Goal: Find specific page/section: Find specific page/section

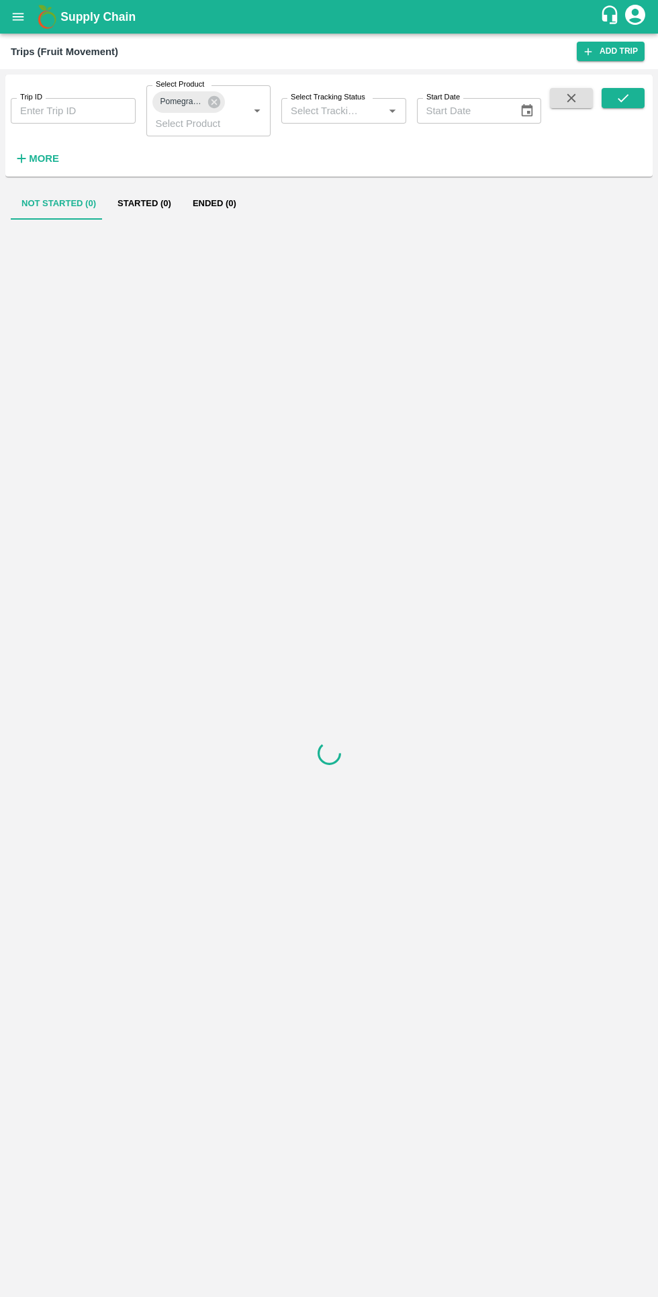
click at [18, 17] on icon "open drawer" at bounding box center [18, 16] width 11 height 7
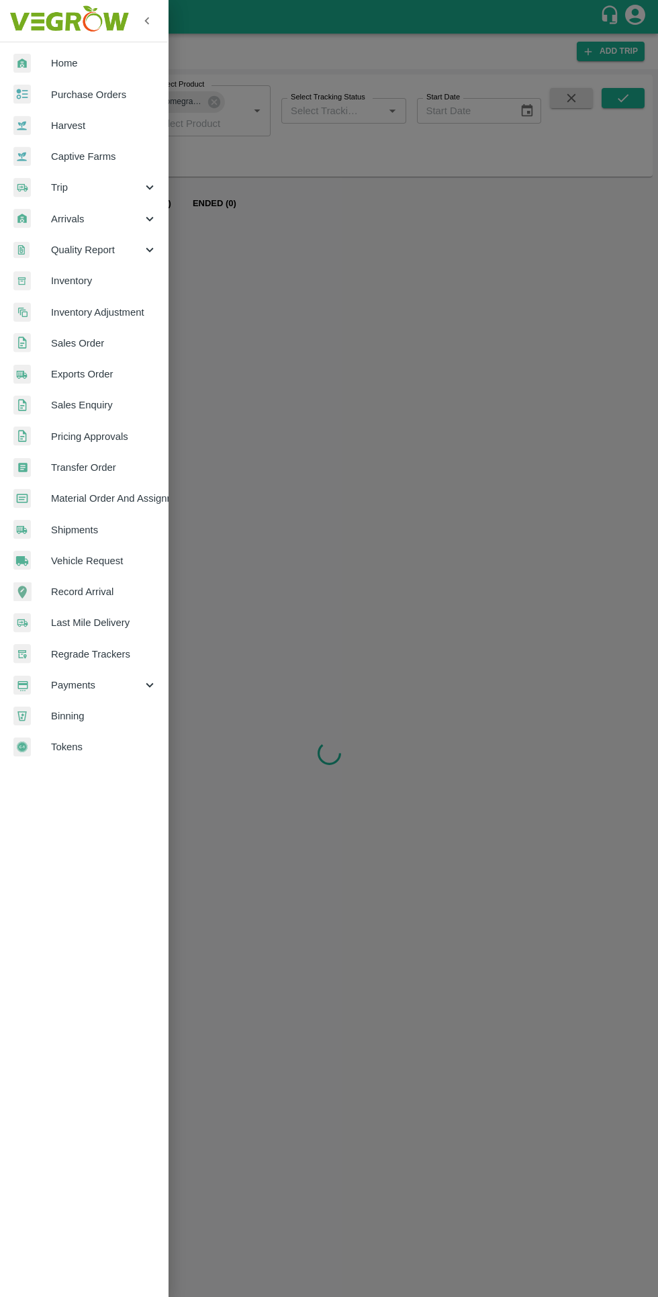
click at [59, 187] on span "Trip" at bounding box center [96, 187] width 91 height 15
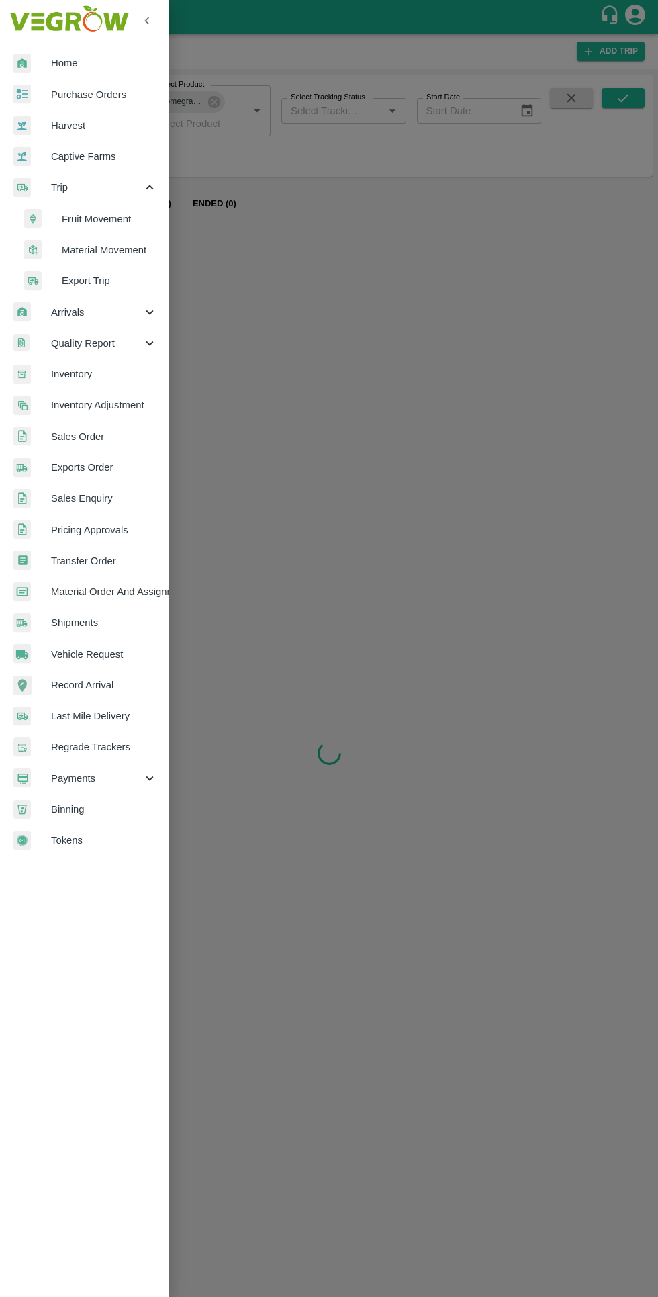
click at [77, 219] on span "Fruit Movement" at bounding box center [109, 219] width 95 height 15
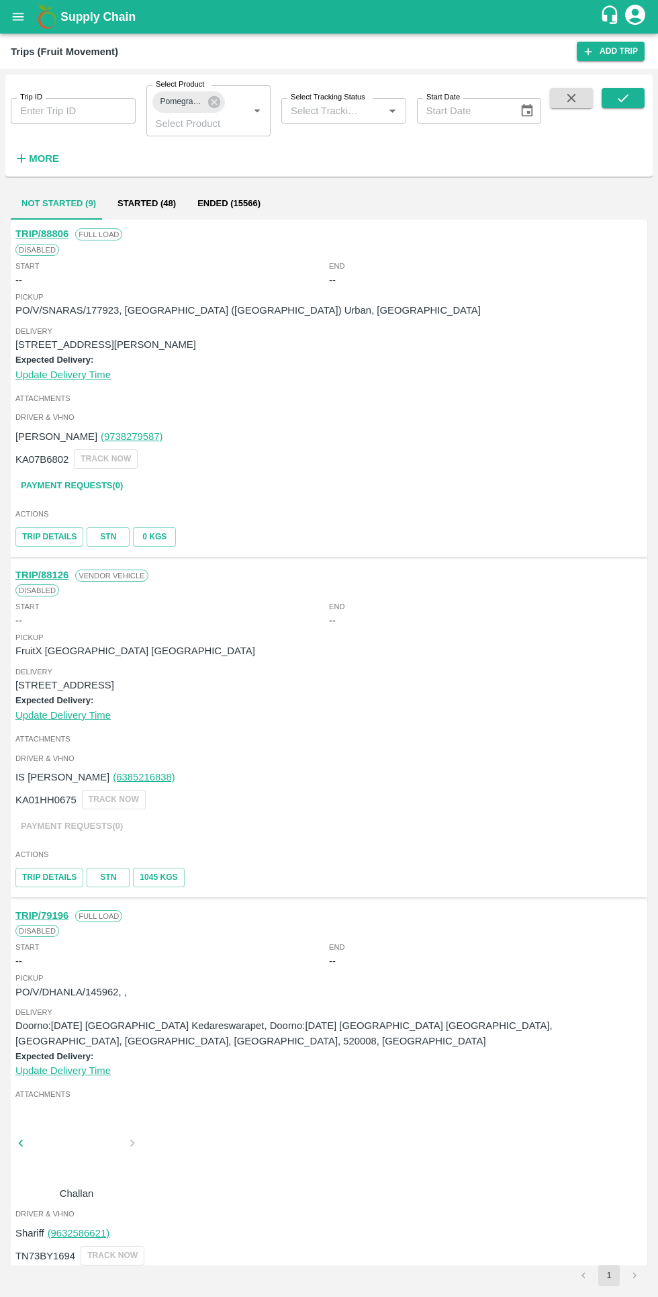
click at [214, 102] on icon at bounding box center [214, 102] width 15 height 15
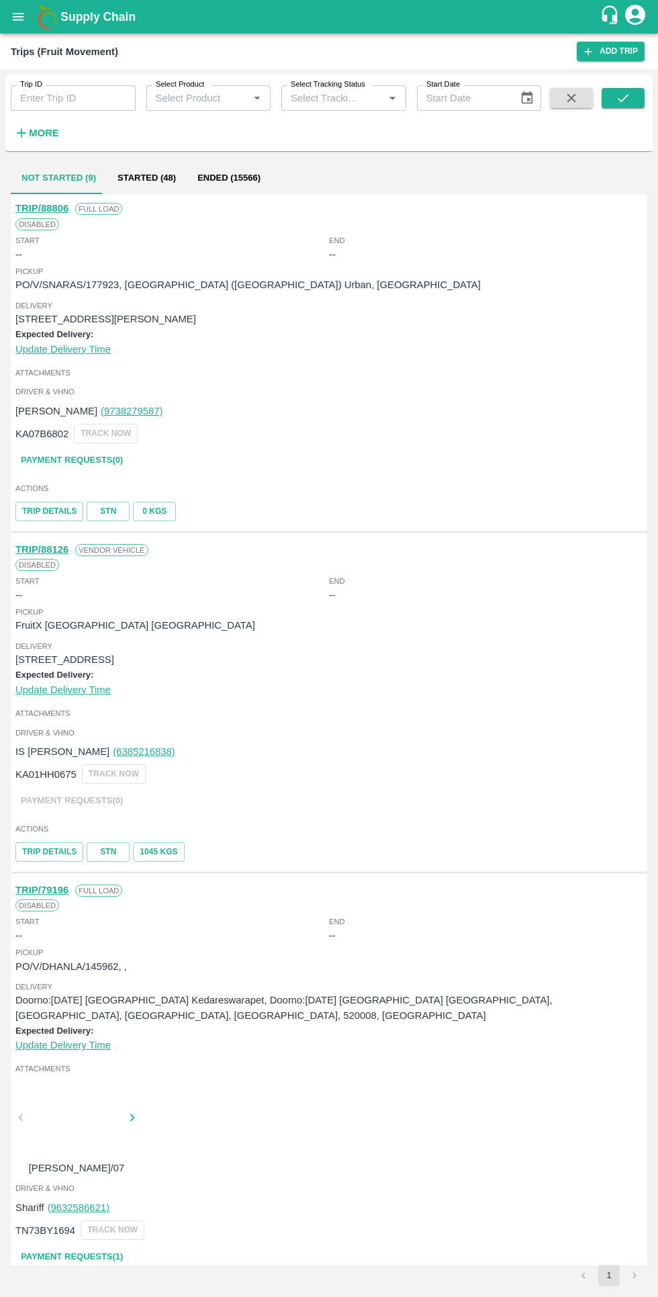
click at [18, 17] on icon "open drawer" at bounding box center [18, 16] width 11 height 7
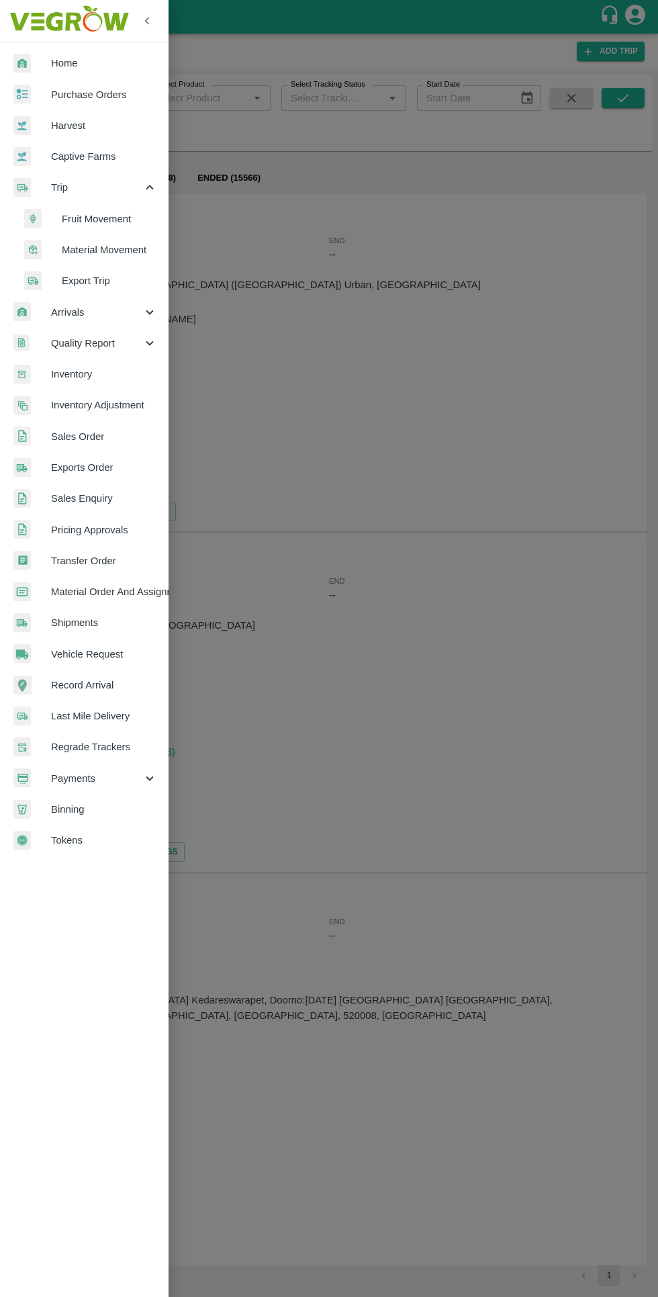
click at [250, 411] on div at bounding box center [329, 648] width 658 height 1297
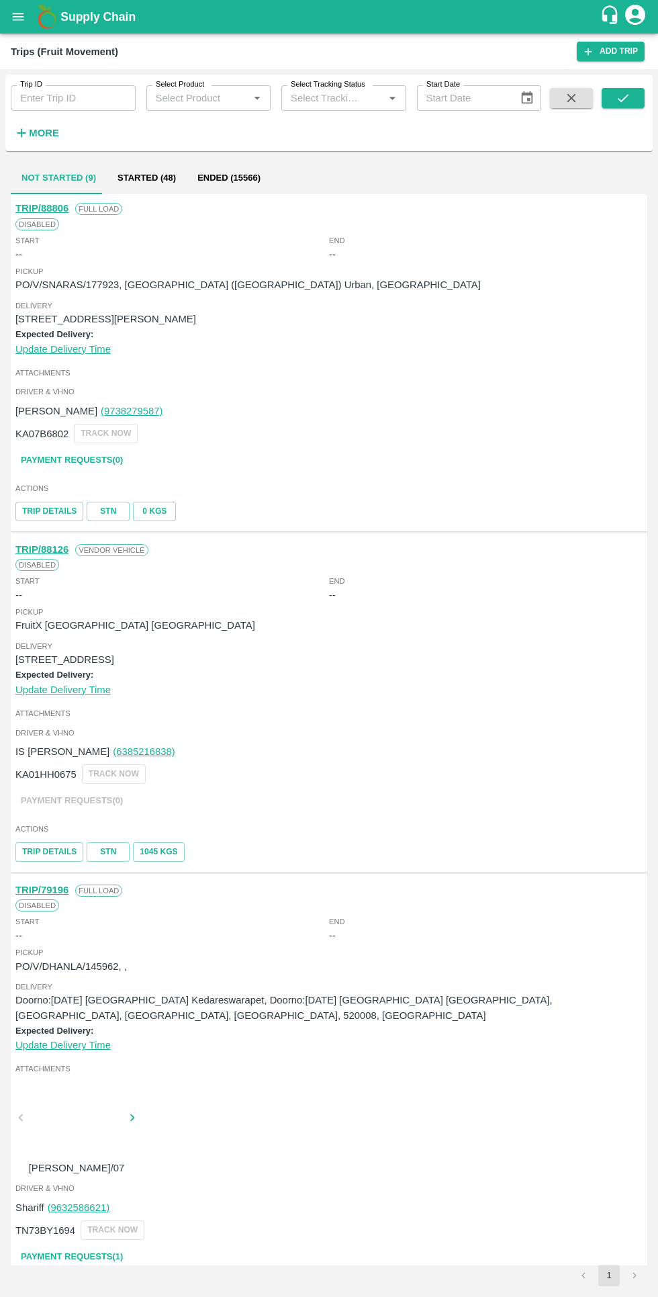
click at [154, 173] on button "Started (48)" at bounding box center [147, 178] width 80 height 32
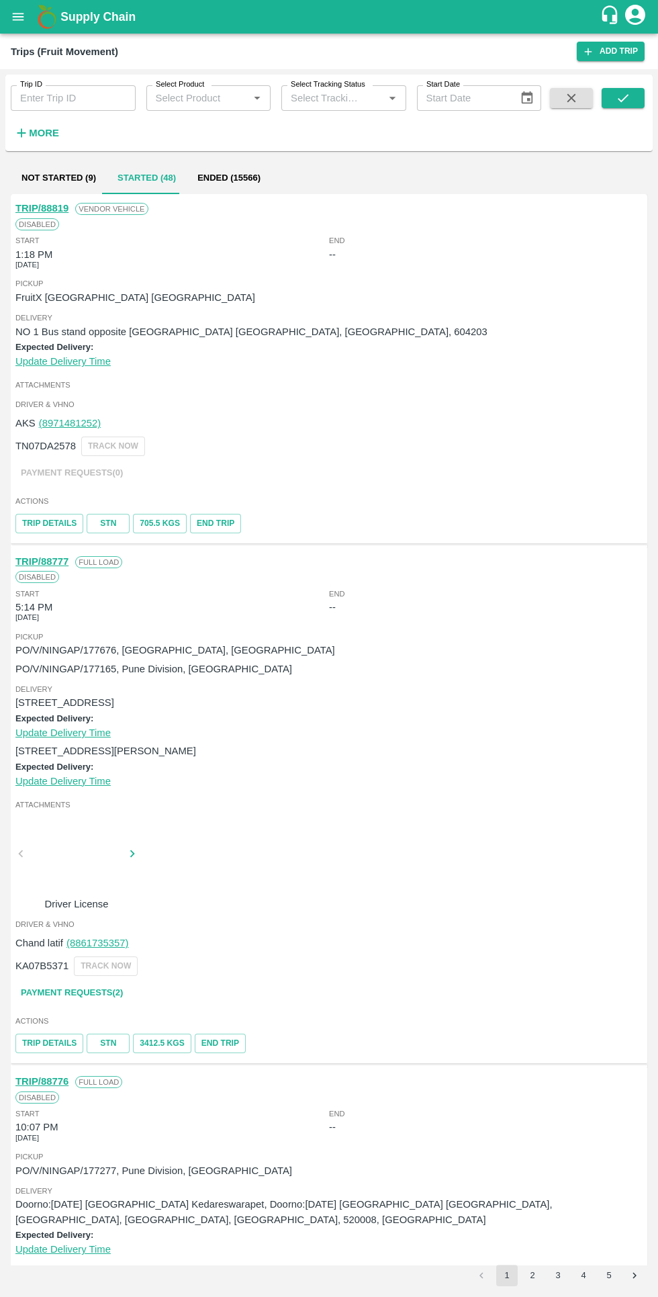
click at [59, 177] on button "Not Started (9)" at bounding box center [59, 178] width 96 height 32
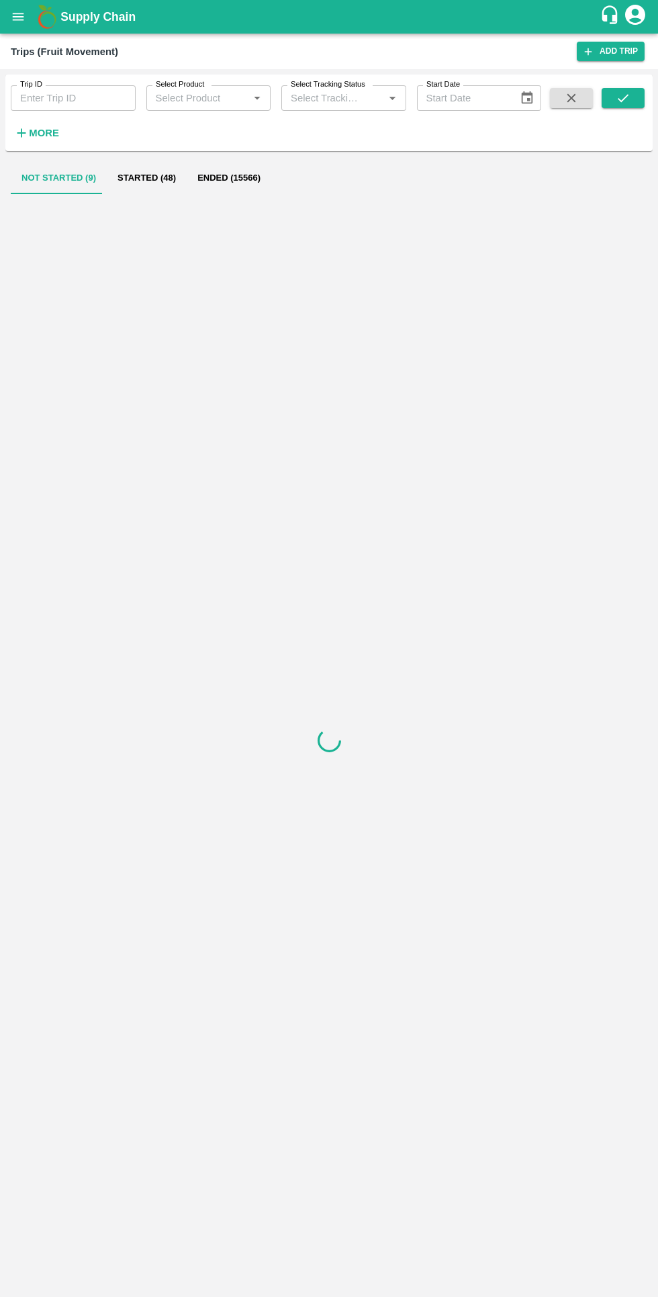
click at [22, 54] on div "Trips (Fruit Movement)" at bounding box center [64, 51] width 107 height 17
click at [18, 17] on icon "open drawer" at bounding box center [18, 16] width 11 height 7
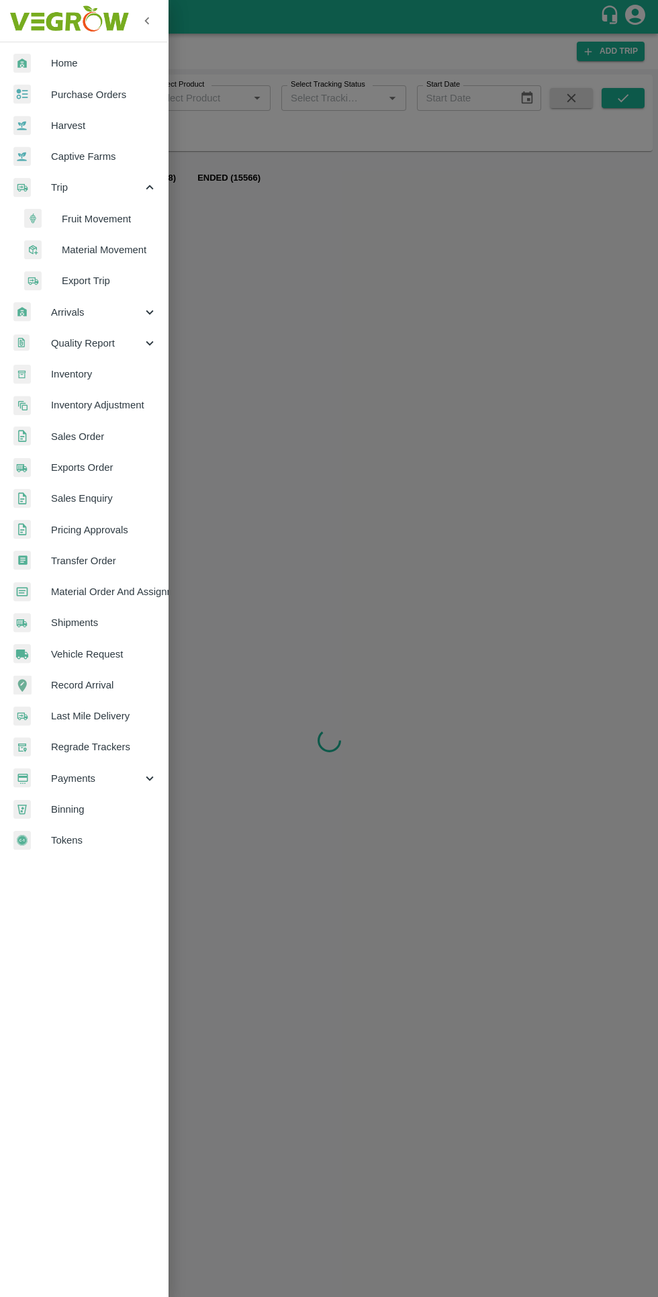
click at [67, 259] on li "Material Movement" at bounding box center [89, 249] width 157 height 31
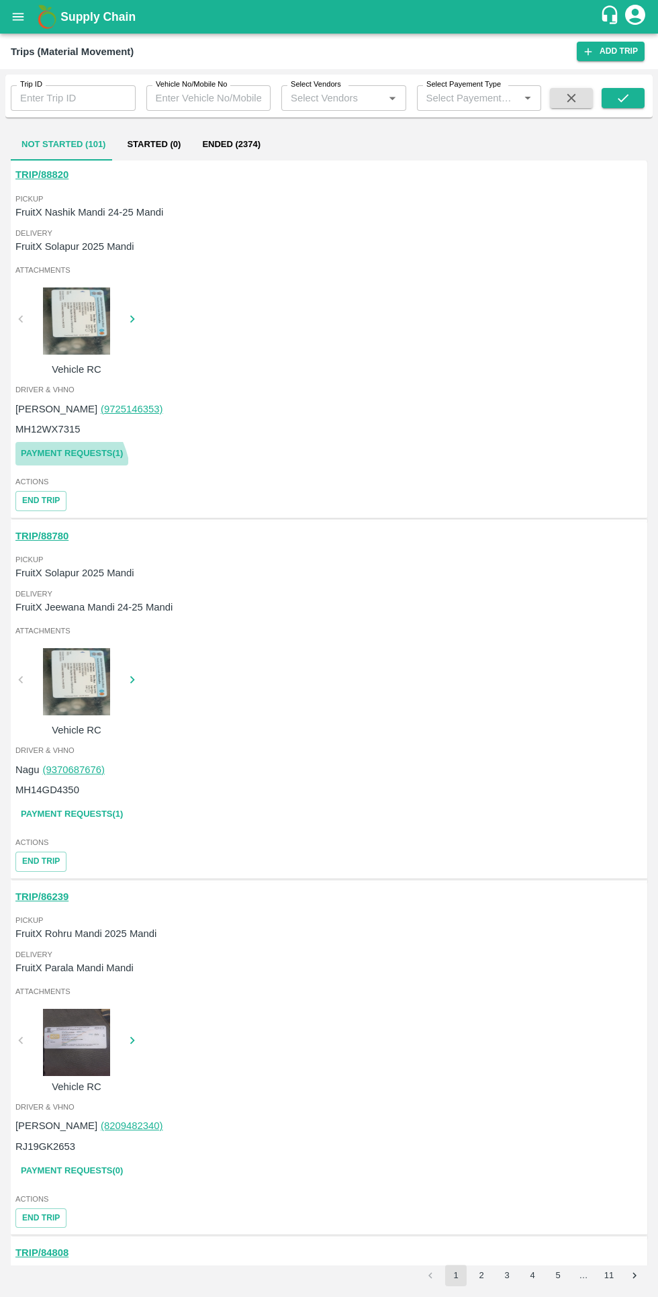
click at [46, 461] on link "Payment Requests( 1 )" at bounding box center [71, 454] width 113 height 24
